Goal: Task Accomplishment & Management: Manage account settings

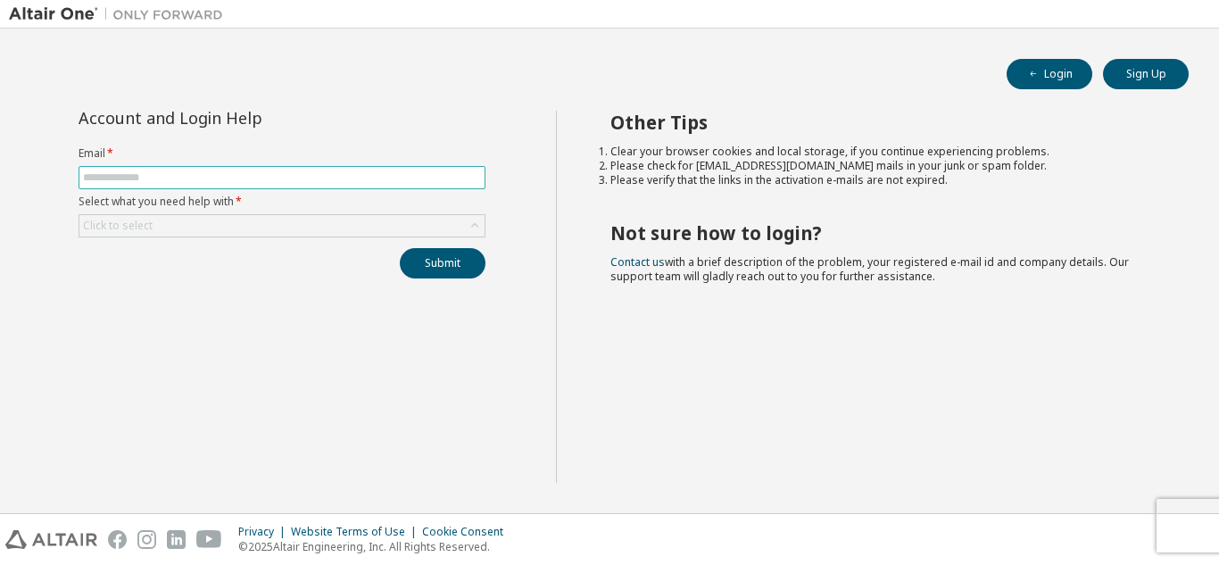
click at [394, 171] on input "text" at bounding box center [282, 177] width 398 height 14
click at [396, 178] on input "text" at bounding box center [282, 177] width 398 height 14
click at [1055, 73] on button "Login" at bounding box center [1049, 74] width 86 height 30
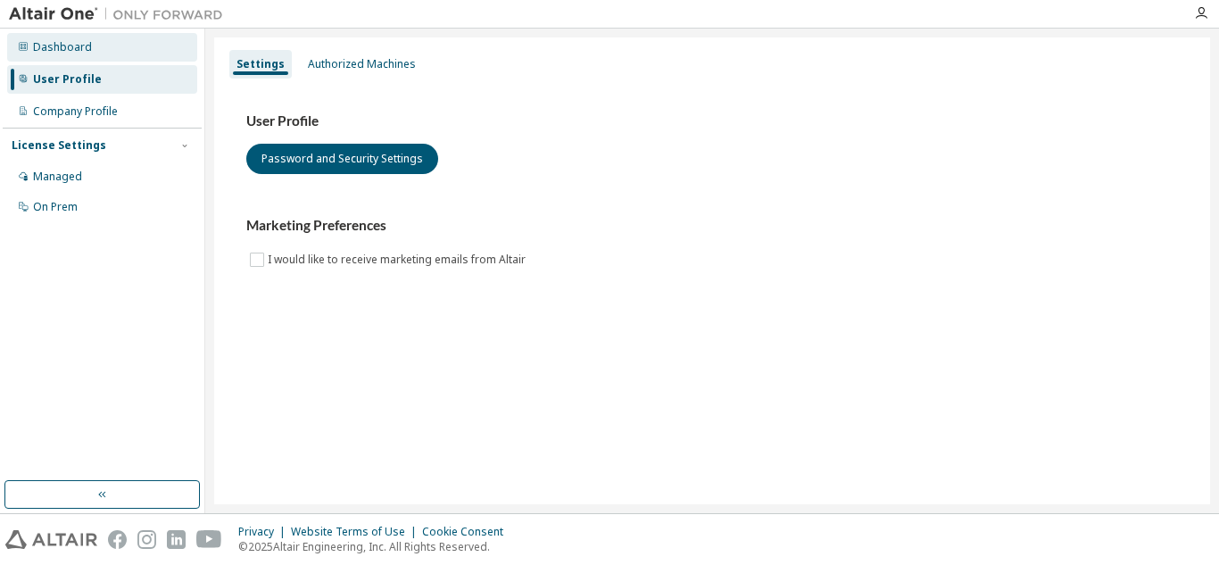
click at [103, 54] on div "Dashboard" at bounding box center [102, 47] width 190 height 29
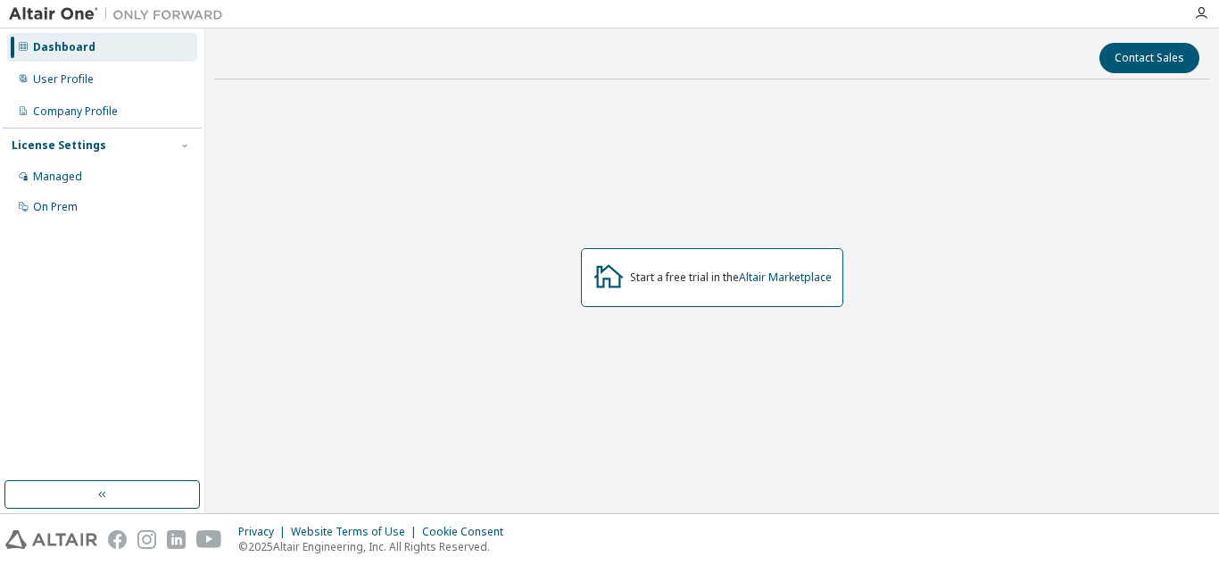
click at [674, 277] on div "Start a free trial in the Altair Marketplace" at bounding box center [731, 277] width 202 height 14
click at [116, 68] on div "User Profile" at bounding box center [102, 79] width 190 height 29
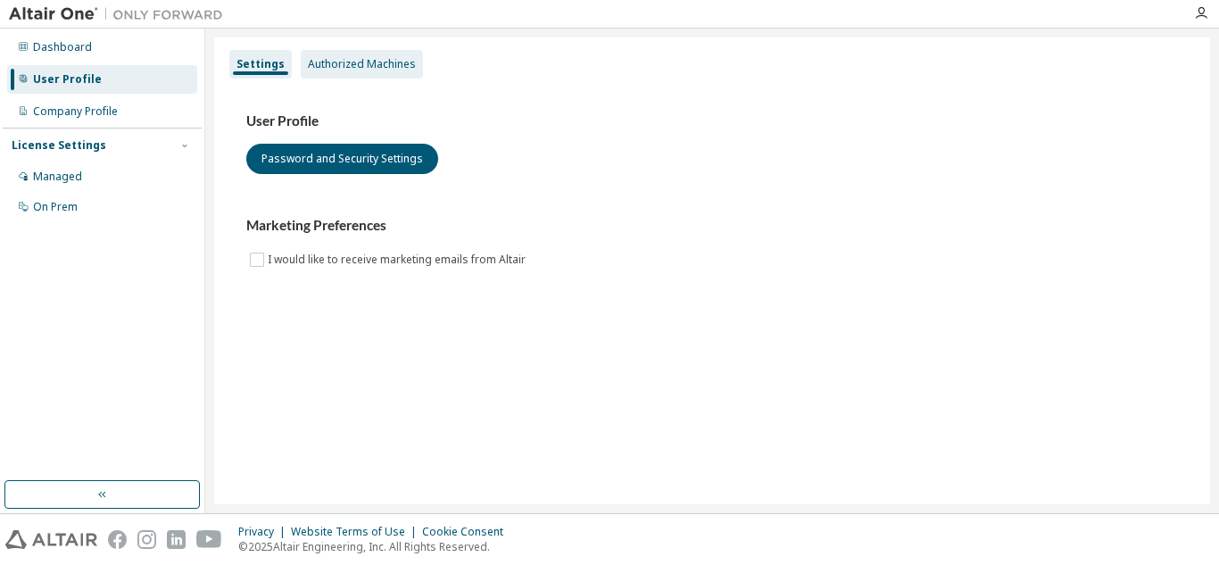
click at [349, 72] on div "Authorized Machines" at bounding box center [362, 64] width 122 height 29
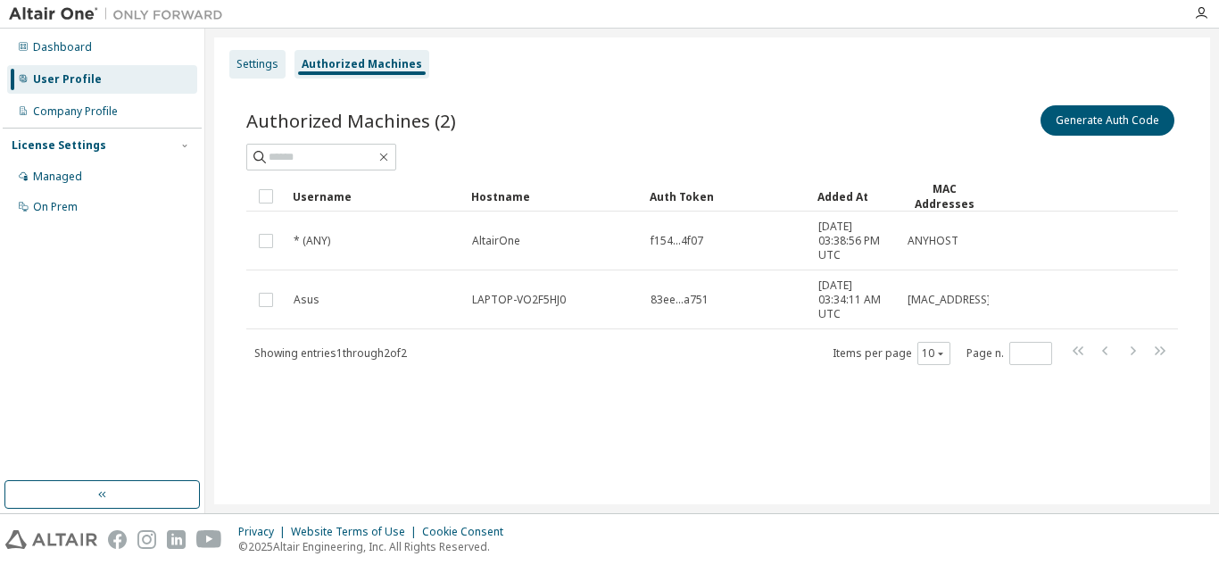
click at [269, 57] on div "Settings" at bounding box center [257, 64] width 42 height 14
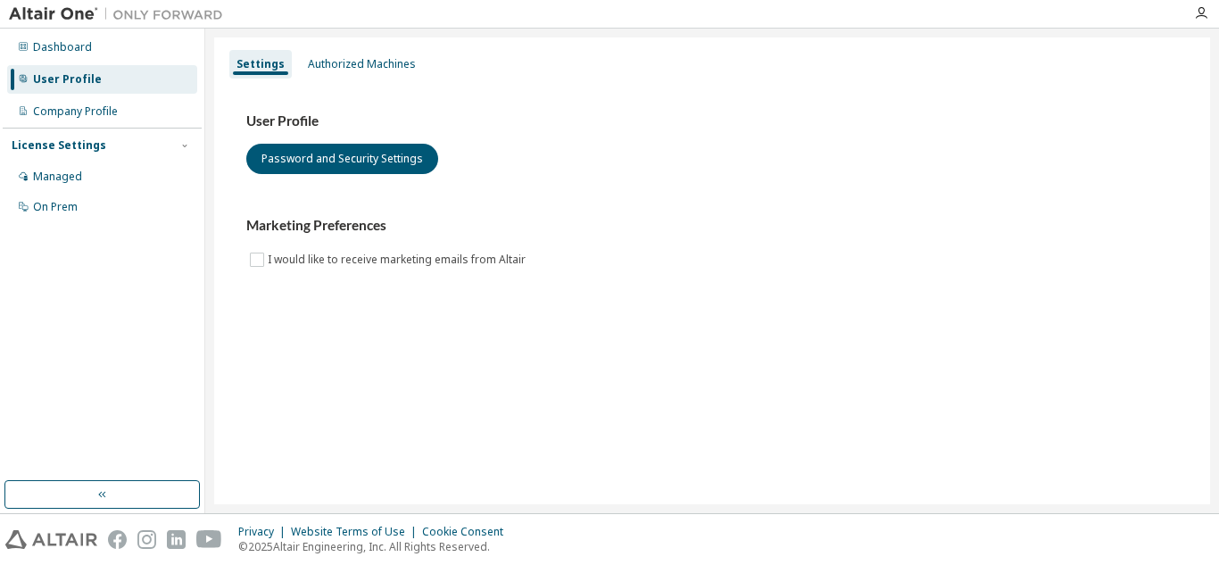
click at [269, 57] on div "Settings" at bounding box center [260, 64] width 48 height 14
click at [130, 177] on div "Managed" at bounding box center [102, 176] width 190 height 29
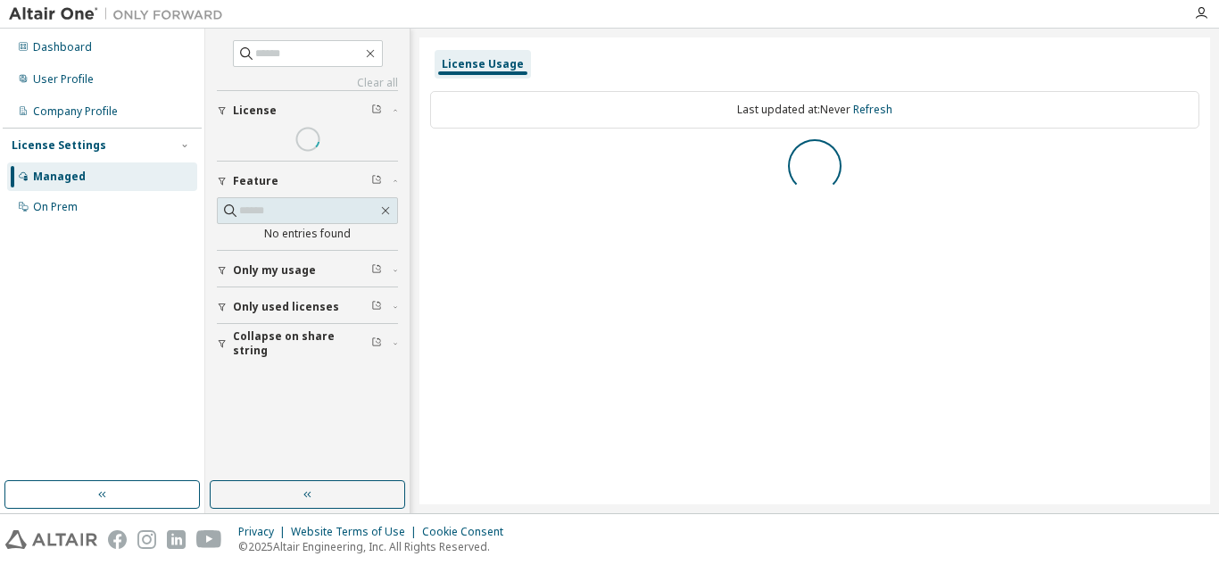
click at [297, 114] on div "License" at bounding box center [313, 110] width 160 height 14
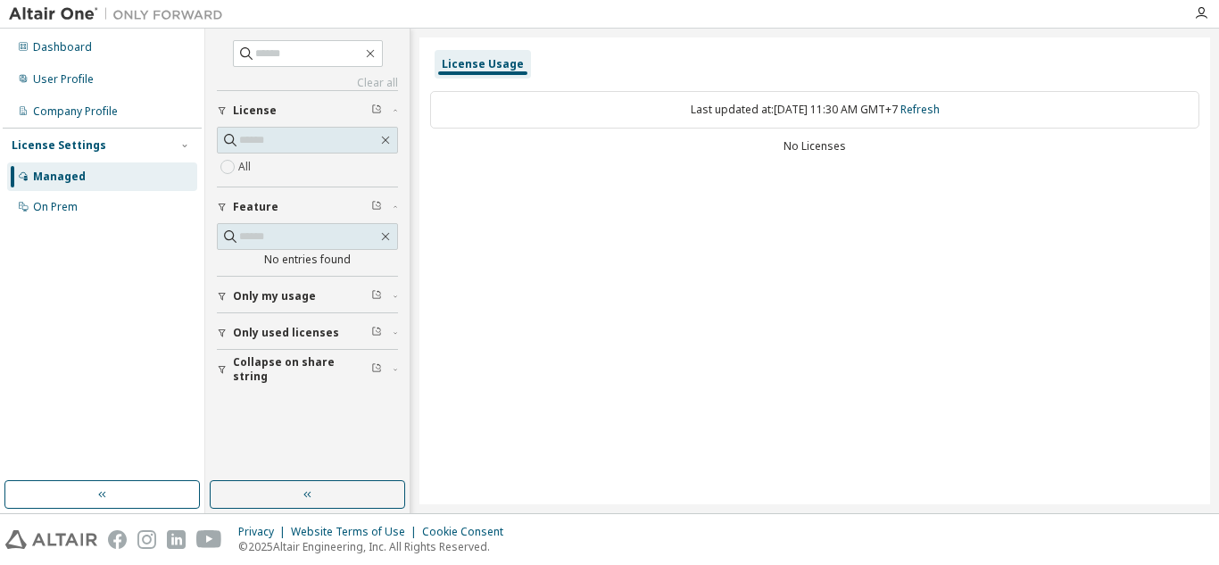
click at [302, 107] on div "License" at bounding box center [313, 110] width 160 height 14
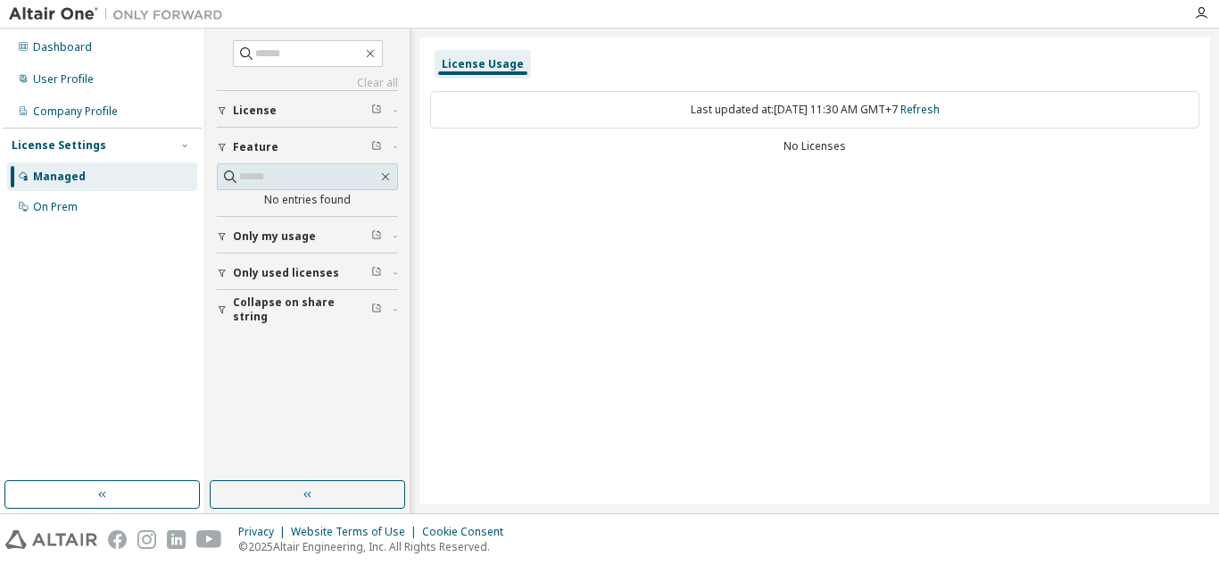
click at [284, 154] on div "Feature" at bounding box center [313, 147] width 160 height 14
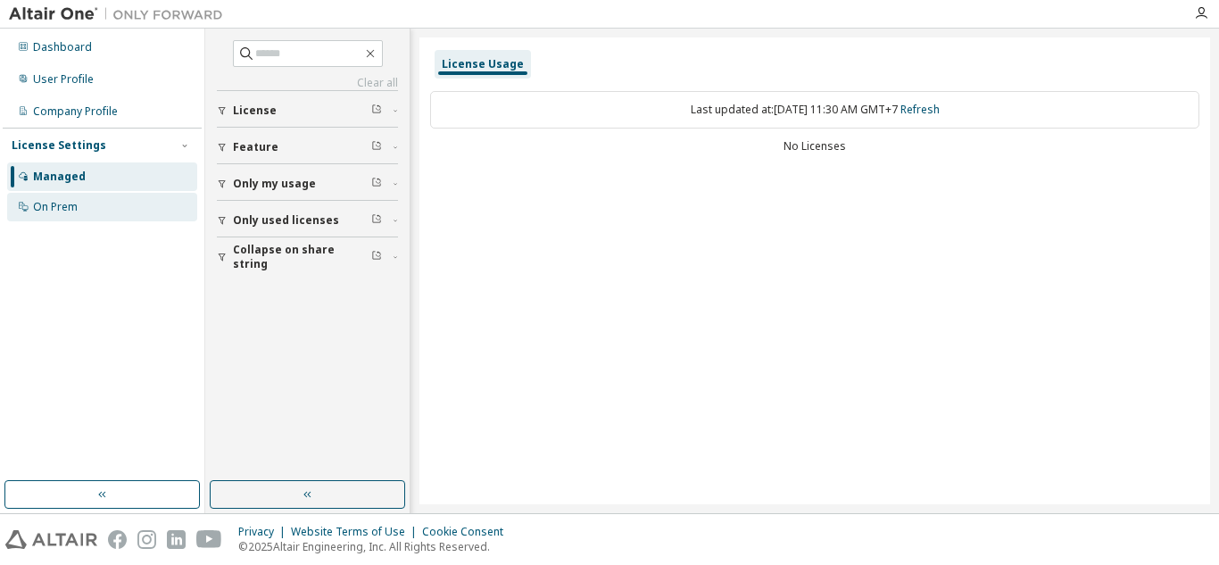
click at [84, 208] on div "On Prem" at bounding box center [102, 207] width 190 height 29
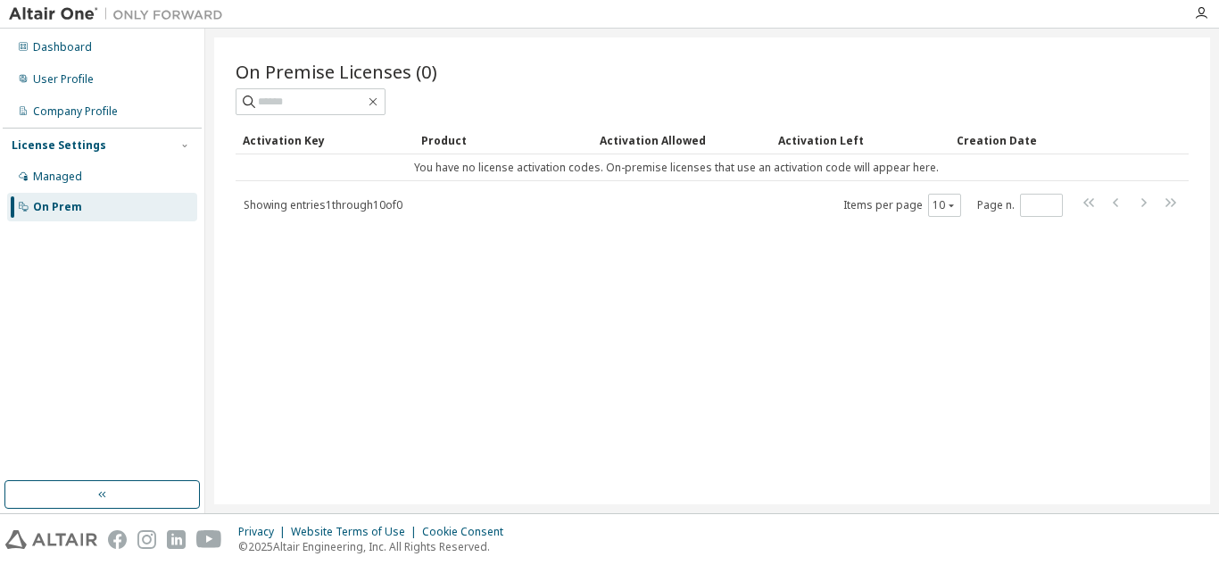
click at [371, 203] on span "Showing entries 1 through 10 of 0" at bounding box center [323, 204] width 159 height 15
click at [519, 161] on td "You have no license activation codes. On-premise licenses that use an activatio…" at bounding box center [676, 167] width 881 height 27
click at [337, 106] on input "text" at bounding box center [311, 102] width 107 height 18
click at [106, 141] on div "License Settings" at bounding box center [102, 145] width 181 height 16
click at [117, 139] on div "License Settings" at bounding box center [102, 145] width 181 height 16
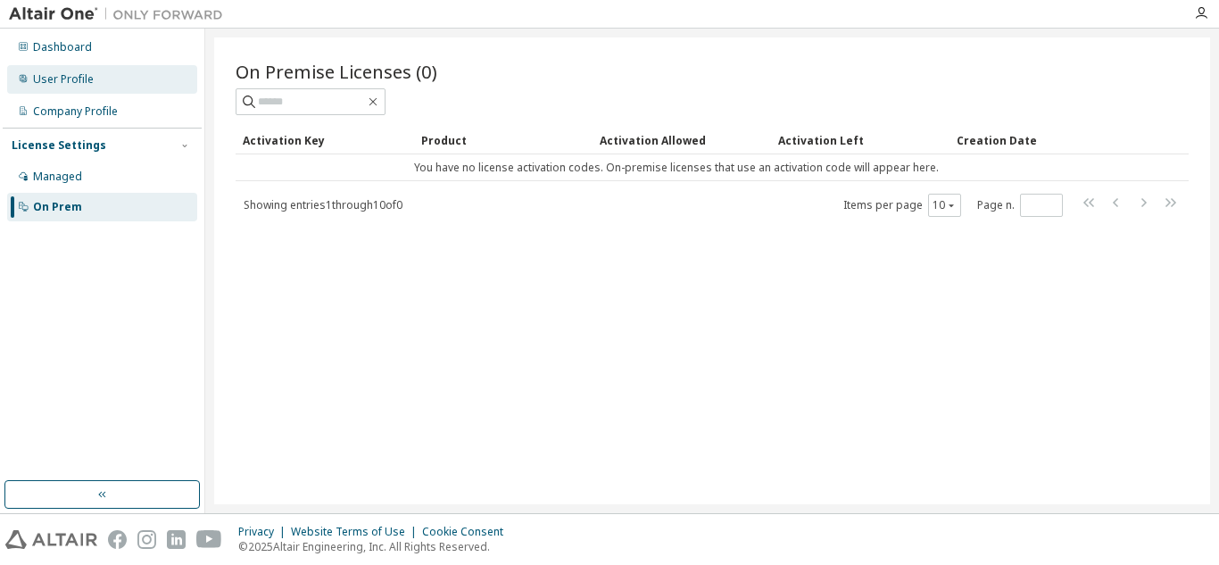
click at [108, 79] on div "User Profile" at bounding box center [102, 79] width 190 height 29
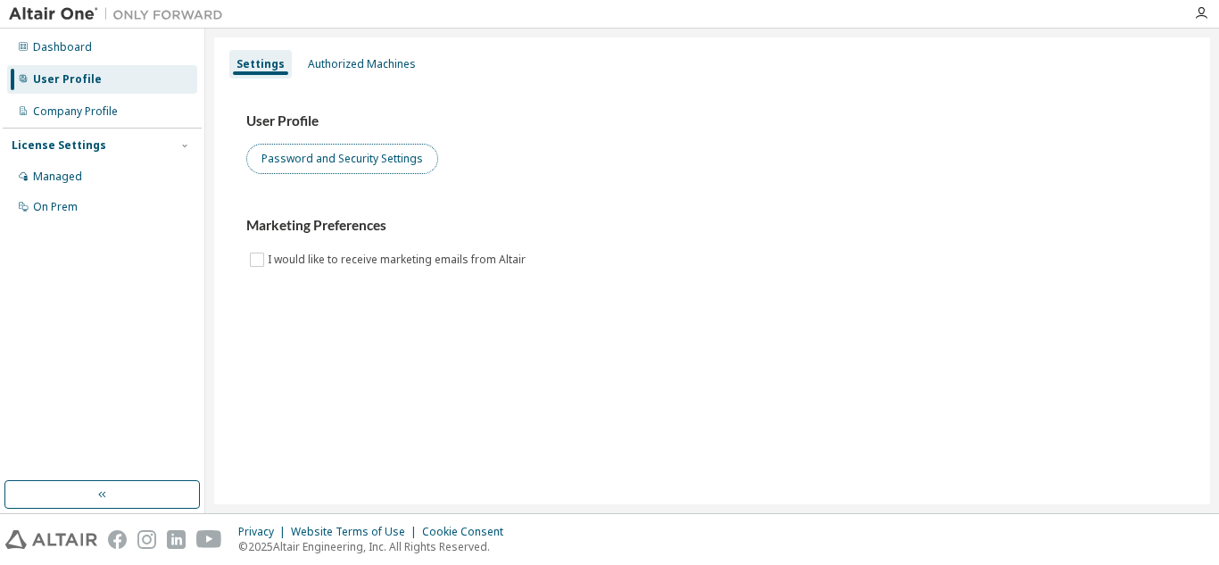
click at [345, 164] on button "Password and Security Settings" at bounding box center [342, 159] width 192 height 30
